Goal: Transaction & Acquisition: Purchase product/service

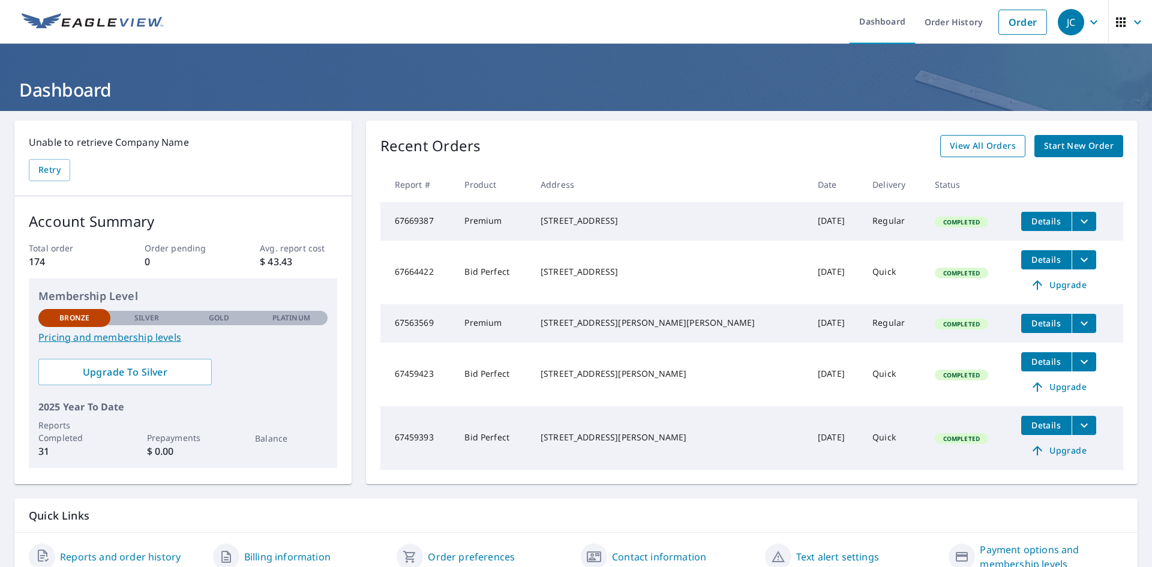
click at [981, 142] on span "View All Orders" at bounding box center [983, 146] width 66 height 15
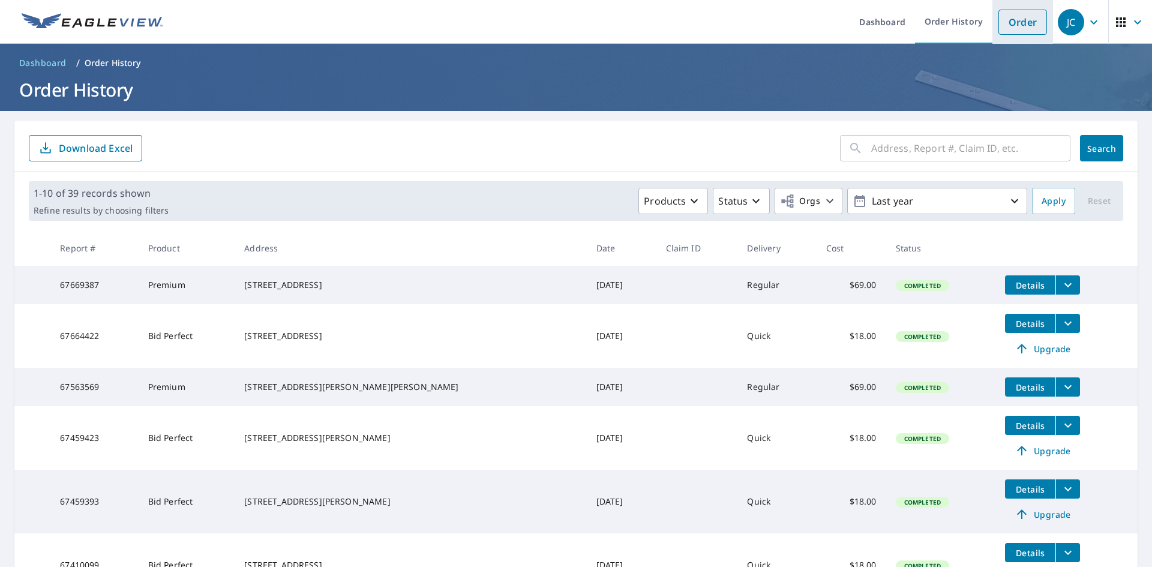
click at [1011, 31] on link "Order" at bounding box center [1022, 22] width 49 height 25
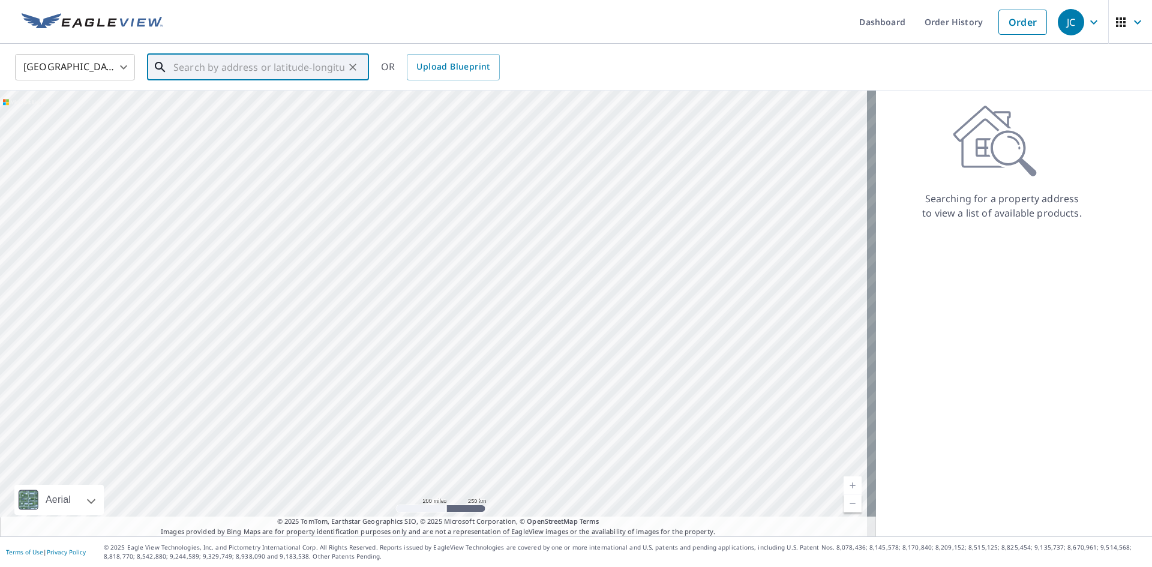
click at [293, 65] on input "text" at bounding box center [258, 67] width 171 height 34
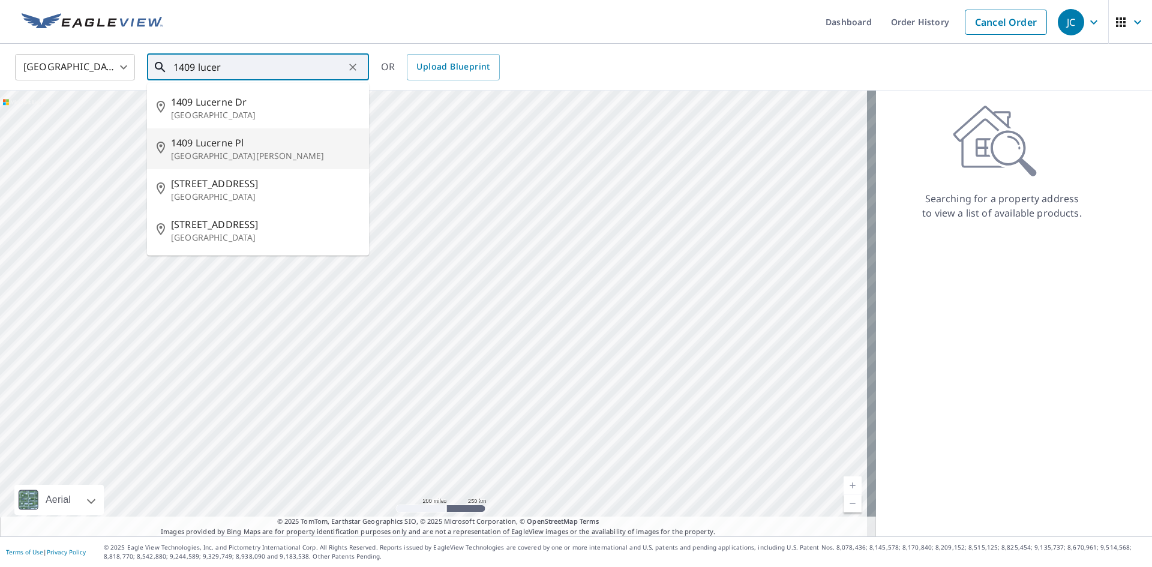
click at [229, 150] on p "[GEOGRAPHIC_DATA][PERSON_NAME]" at bounding box center [265, 156] width 188 height 12
type input "[STREET_ADDRESS][PERSON_NAME]"
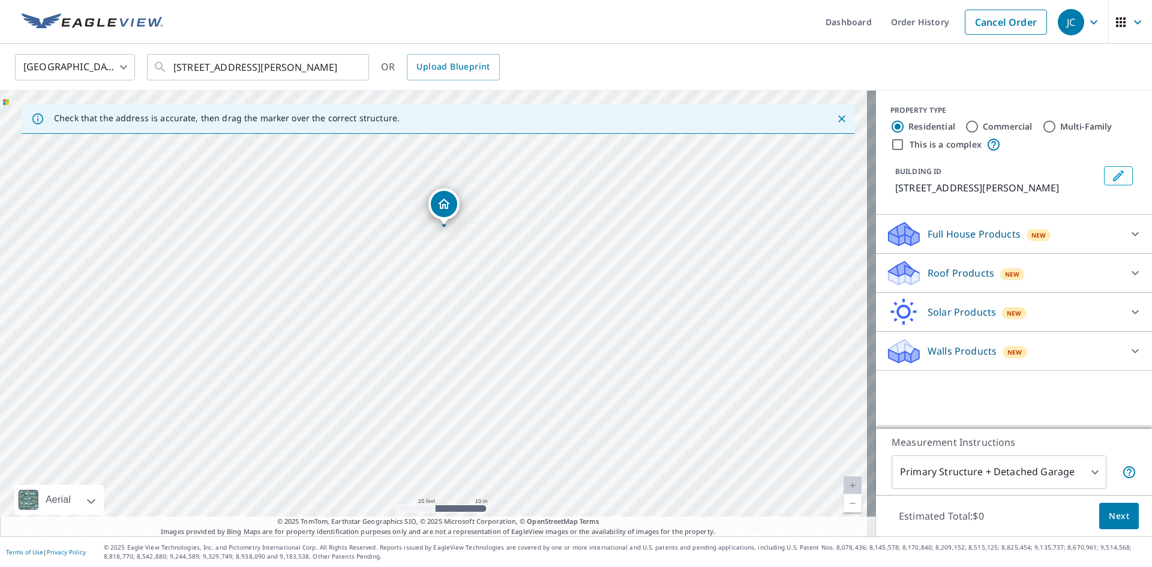
click at [1106, 274] on div "Roof Products New" at bounding box center [1002, 273] width 235 height 28
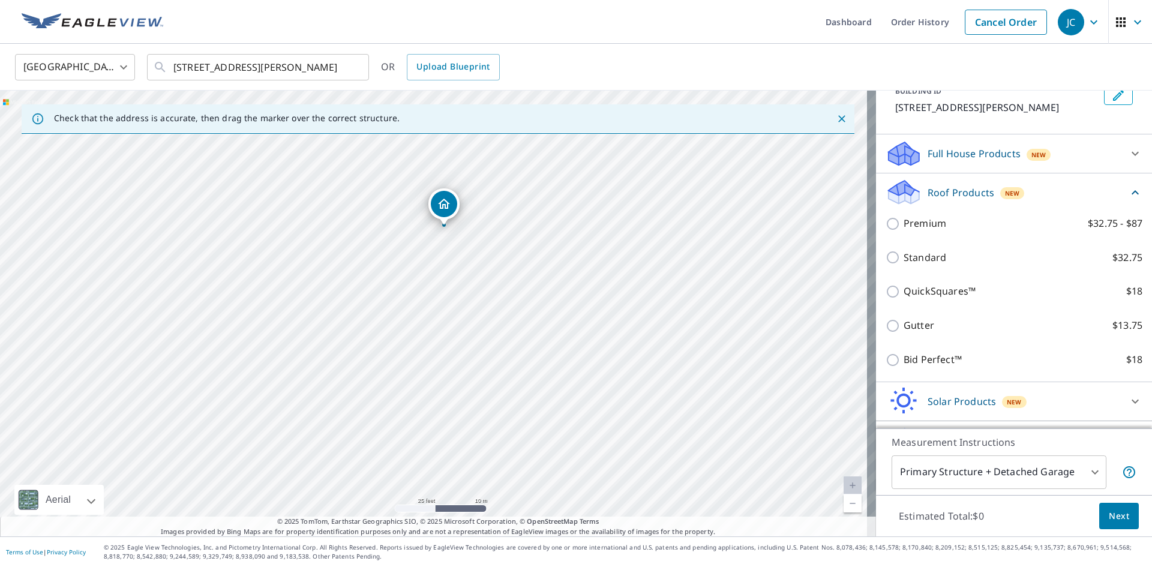
scroll to position [120, 0]
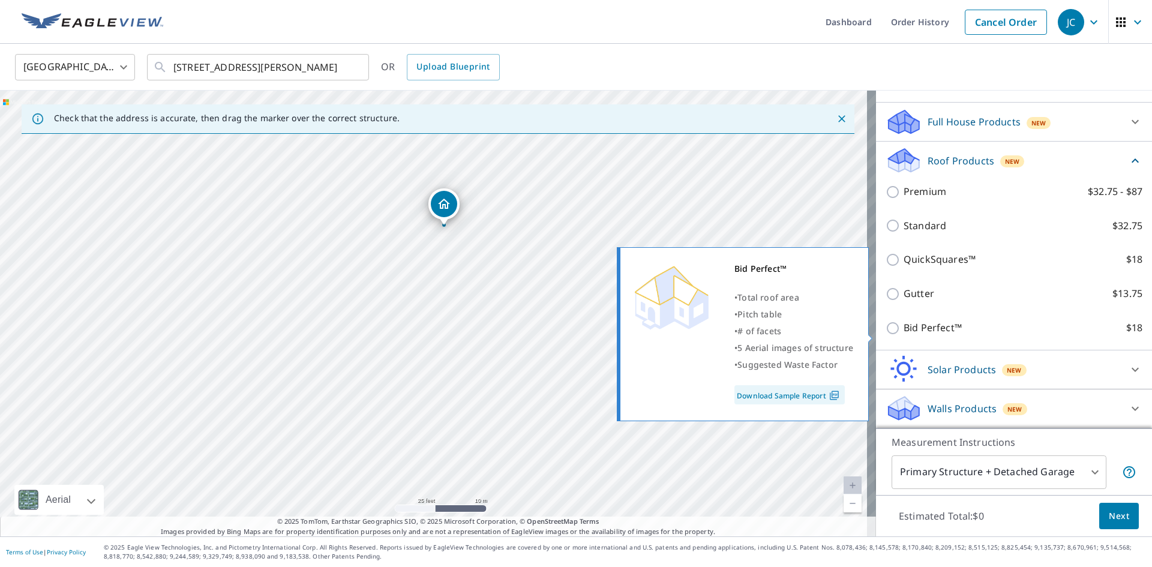
click at [885, 335] on input "Bid Perfect™ $18" at bounding box center [894, 328] width 18 height 14
checkbox input "true"
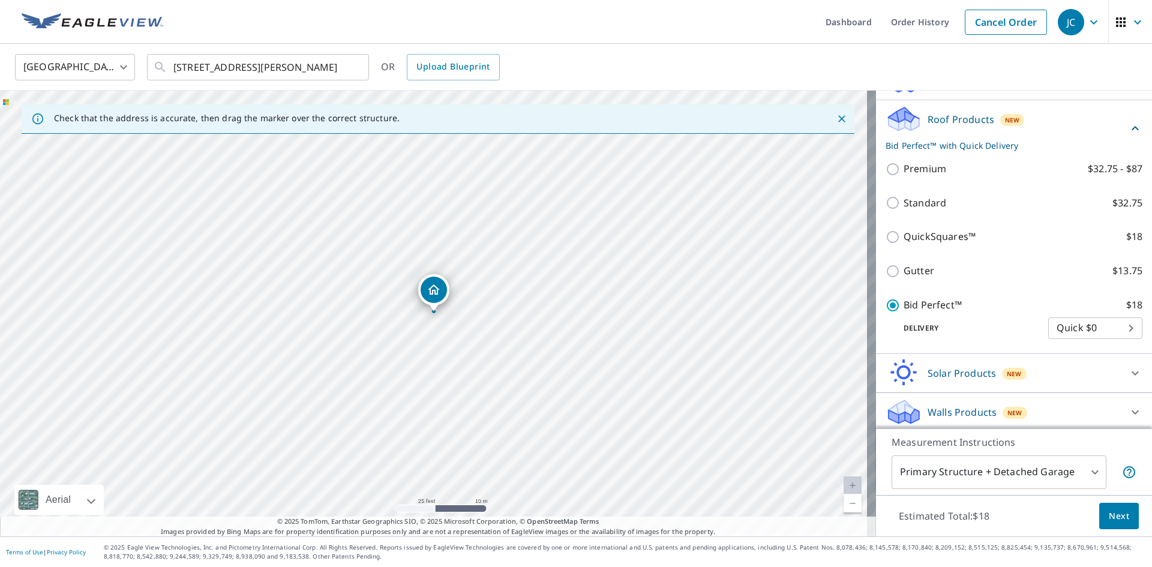
scroll to position [172, 0]
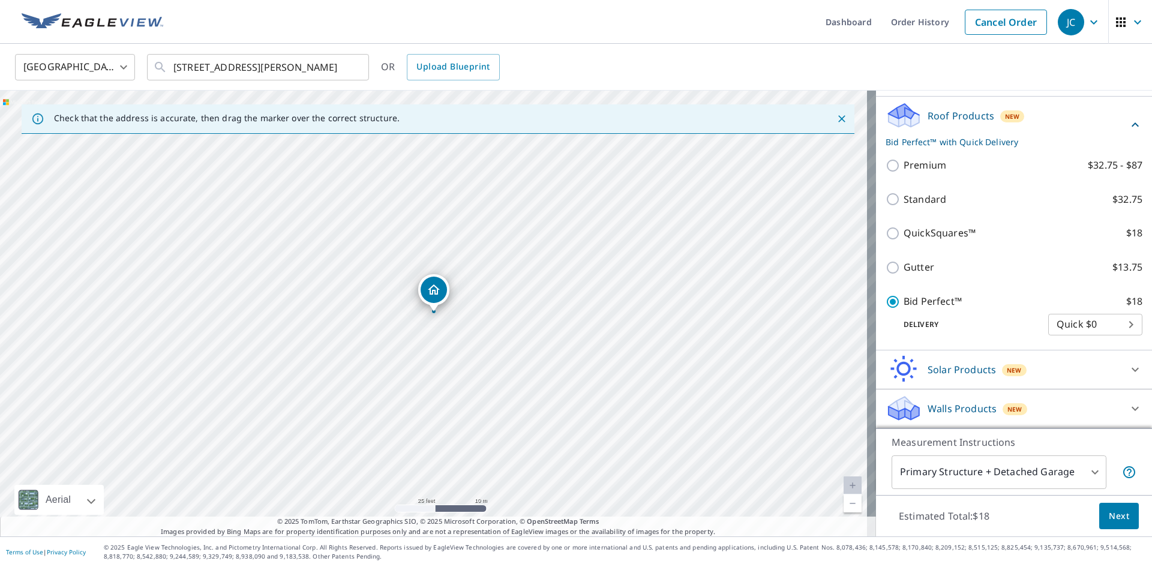
click at [1083, 470] on body "JC JC Dashboard Order History Cancel Order JC [GEOGRAPHIC_DATA] [GEOGRAPHIC_DAT…" at bounding box center [576, 283] width 1152 height 567
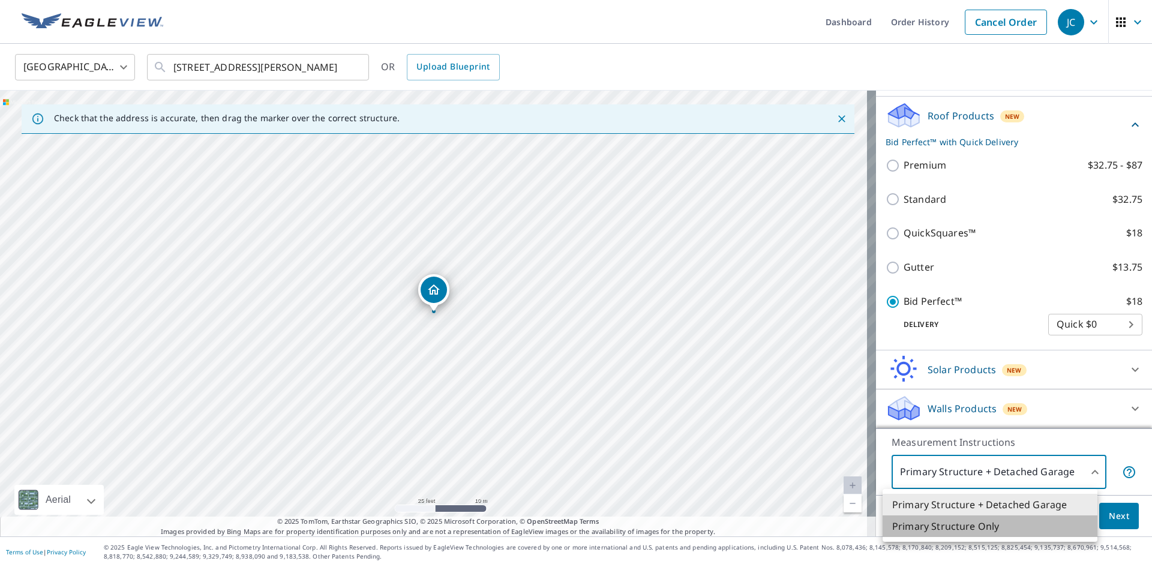
click at [976, 529] on li "Primary Structure Only" at bounding box center [989, 526] width 215 height 22
type input "2"
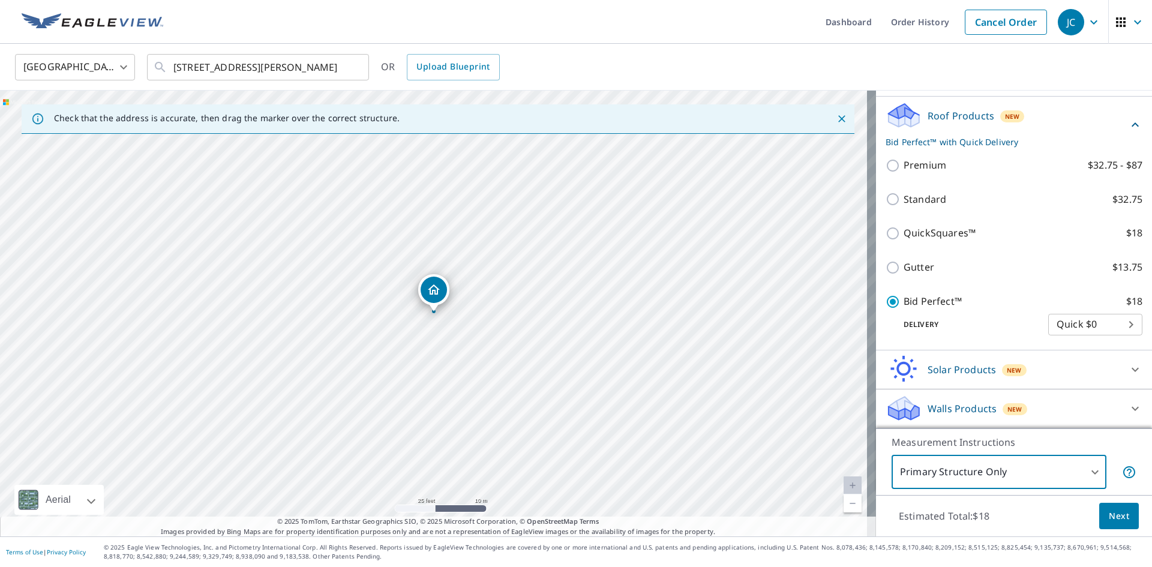
click at [1109, 515] on span "Next" at bounding box center [1119, 516] width 20 height 15
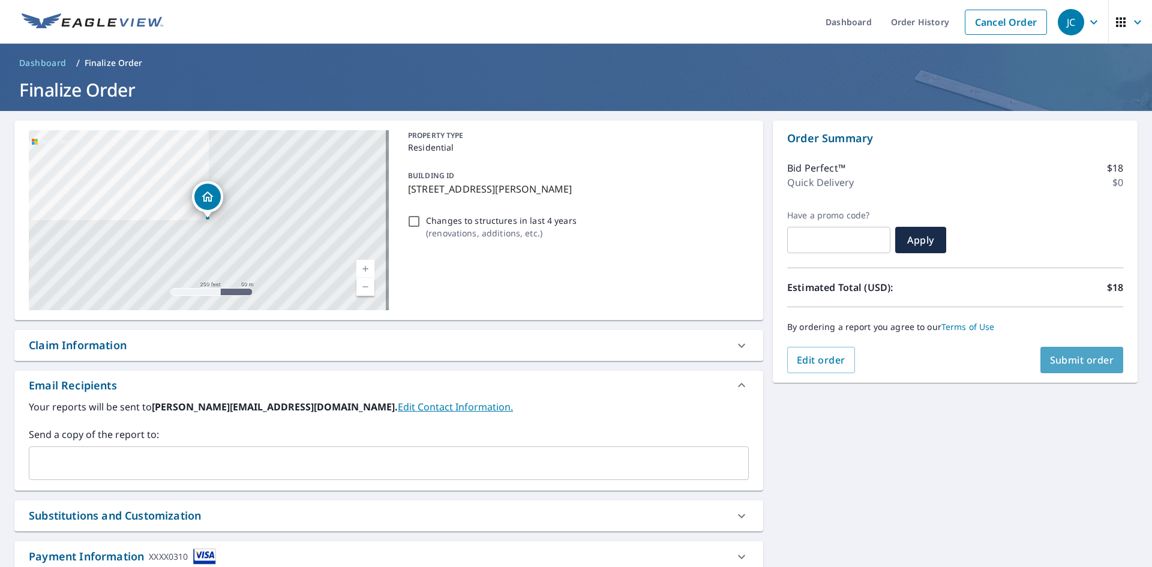
click at [1069, 359] on span "Submit order" at bounding box center [1082, 359] width 64 height 13
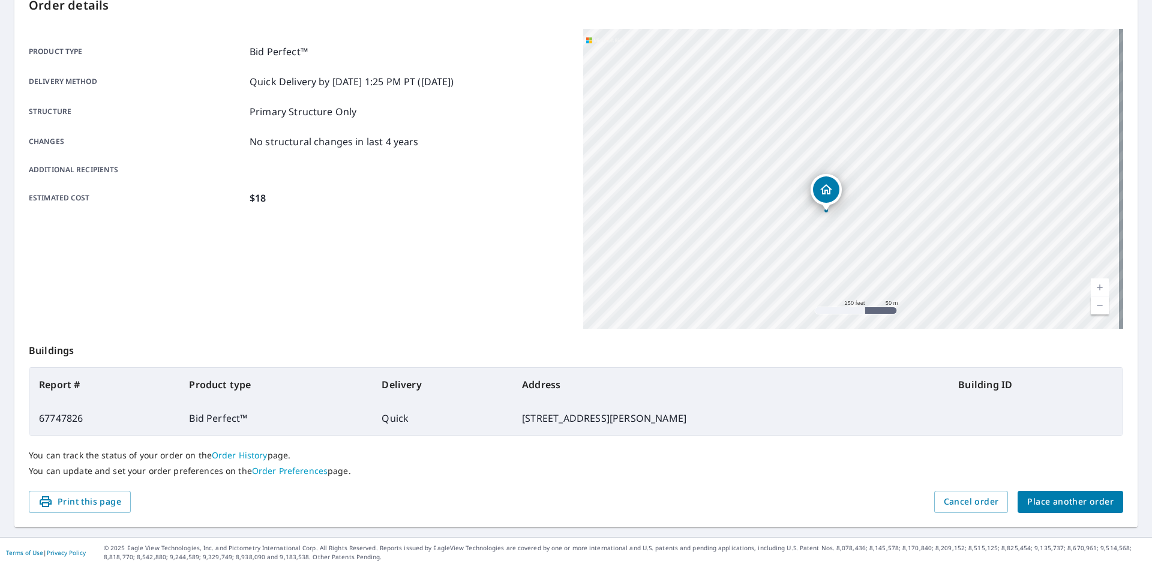
scroll to position [139, 0]
